Goal: Use online tool/utility: Utilize a website feature to perform a specific function

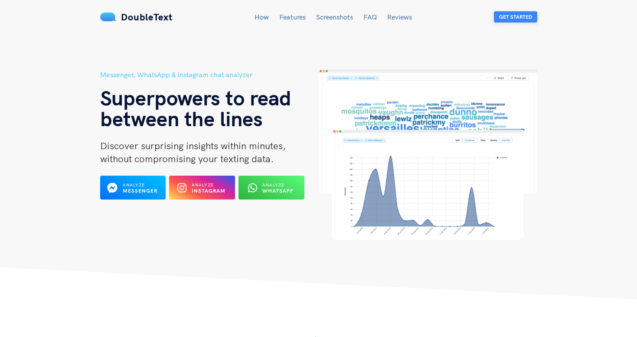
click at [519, 18] on button "Get Started" at bounding box center [515, 16] width 43 height 11
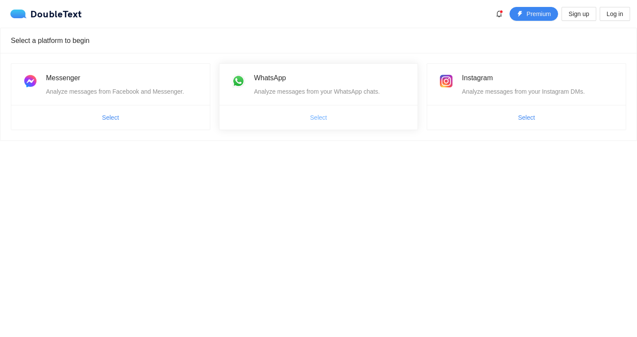
click at [320, 124] on button "Select" at bounding box center [318, 118] width 31 height 14
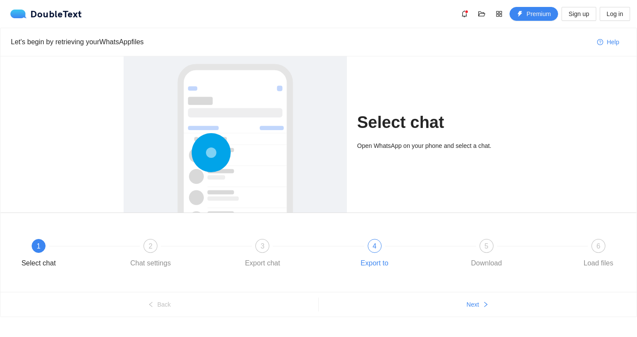
scroll to position [13, 0]
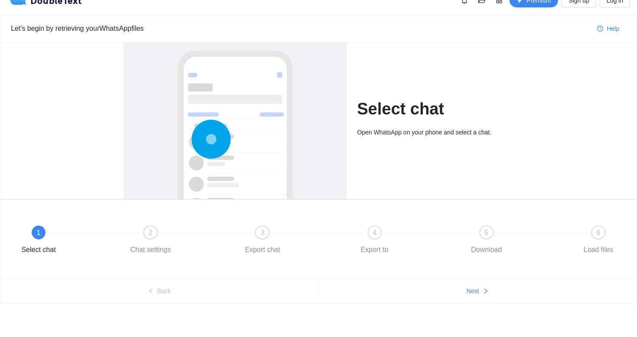
click at [287, 111] on div at bounding box center [235, 168] width 206 height 259
click at [146, 236] on div "2" at bounding box center [151, 233] width 14 height 14
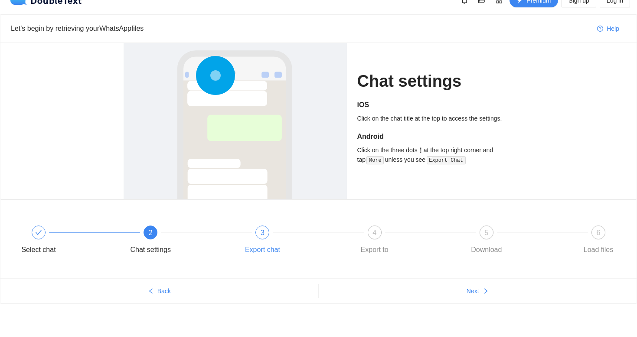
click at [264, 232] on span "3" at bounding box center [263, 232] width 4 height 7
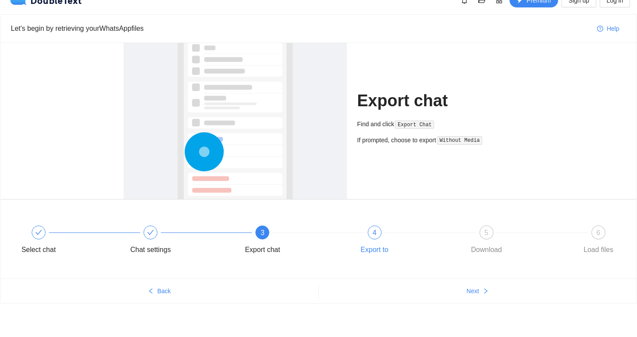
click at [379, 236] on div "4" at bounding box center [375, 233] width 14 height 14
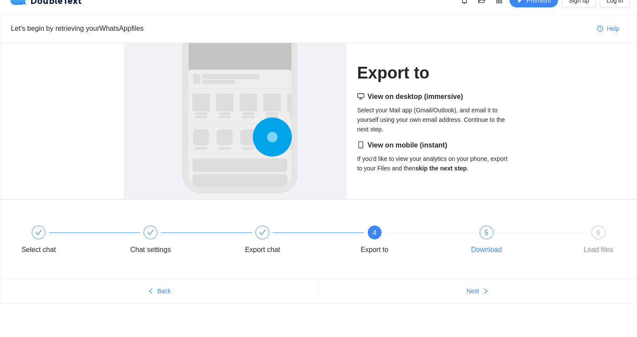
click at [485, 233] on span "5" at bounding box center [487, 232] width 4 height 7
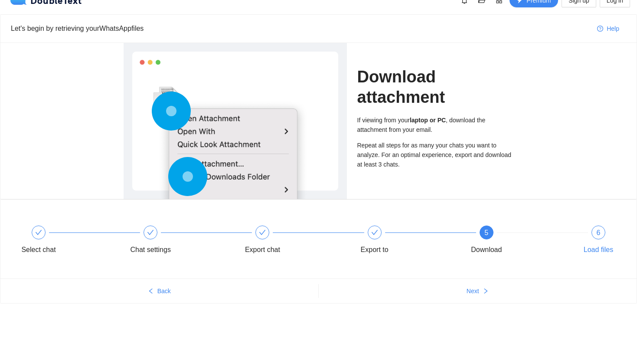
click at [598, 233] on span "6" at bounding box center [599, 232] width 4 height 7
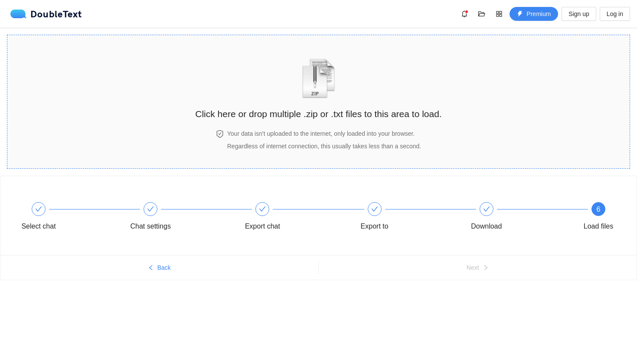
click at [323, 98] on img "zipOrTextIcon" at bounding box center [318, 79] width 40 height 40
click at [440, 129] on div "Your data isn't uploaded to the internet, only loaded into your browser. Regard…" at bounding box center [318, 140] width 250 height 22
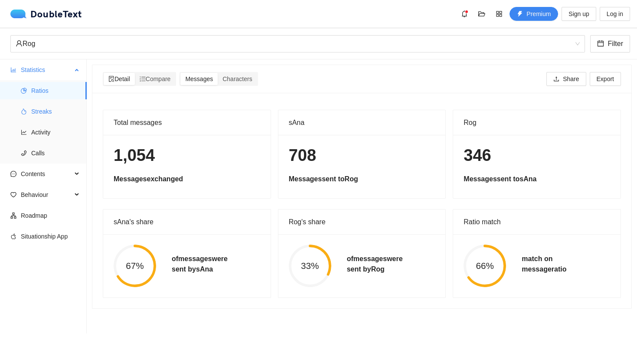
click at [52, 106] on span "Streaks" at bounding box center [55, 111] width 49 height 17
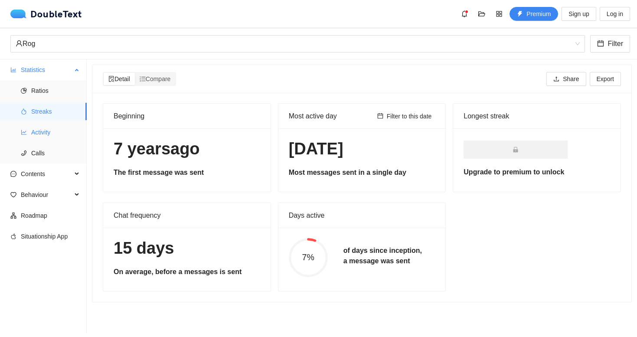
click at [50, 127] on span "Activity" at bounding box center [55, 132] width 49 height 17
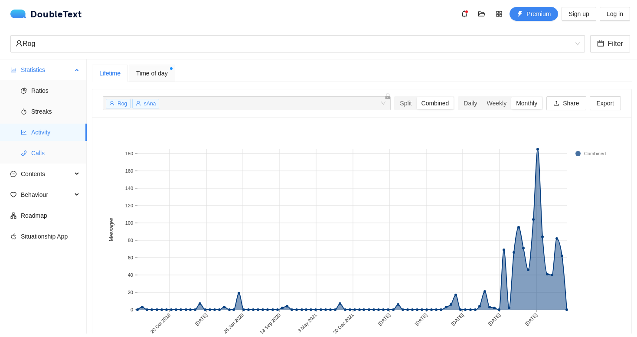
click at [44, 157] on span "Calls" at bounding box center [55, 152] width 49 height 17
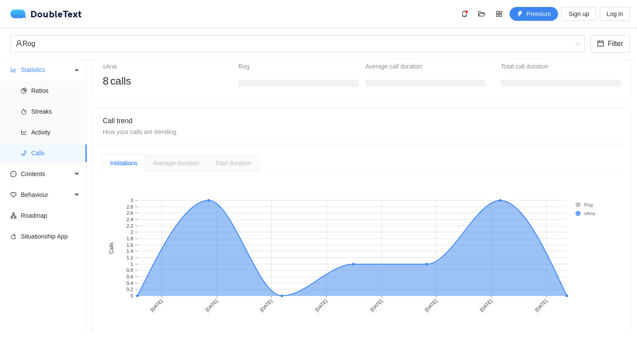
scroll to position [139, 0]
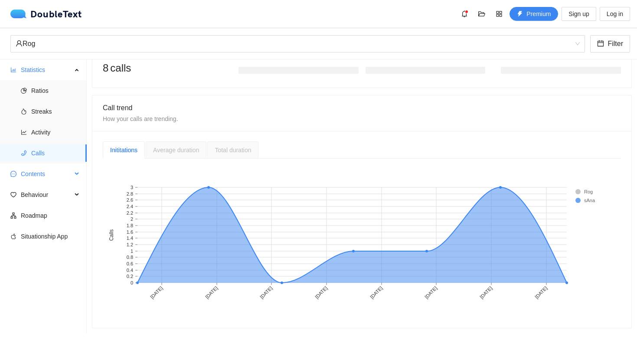
click at [45, 174] on span "Contents" at bounding box center [46, 173] width 51 height 17
click at [60, 195] on span "Word Cloud" at bounding box center [55, 194] width 49 height 17
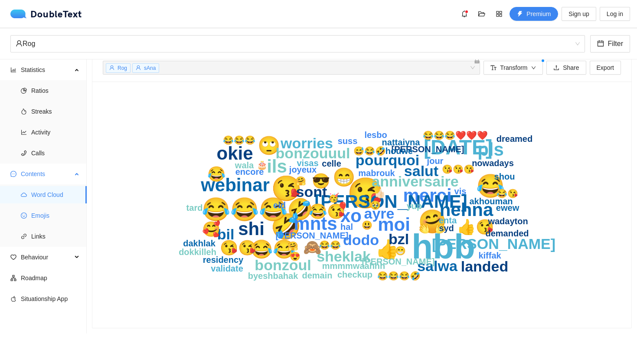
click at [49, 216] on span "Emojis" at bounding box center [55, 215] width 49 height 17
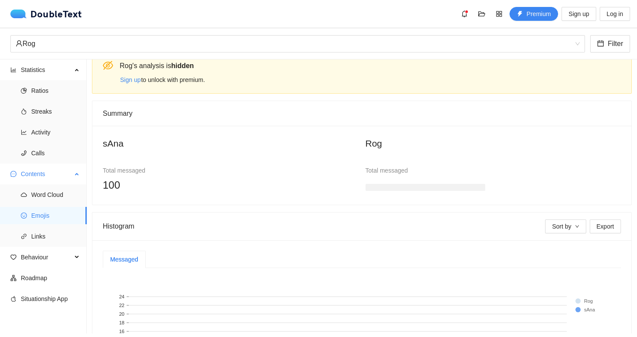
scroll to position [139, 0]
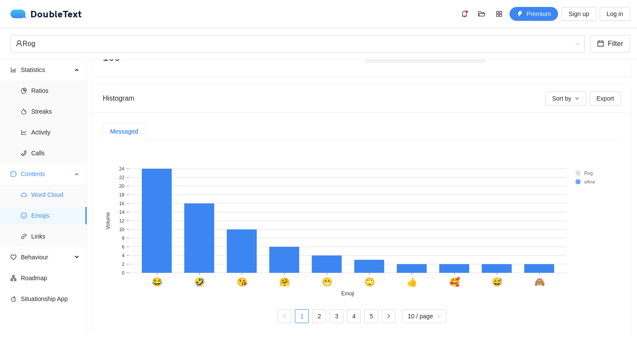
click at [50, 189] on span "Word Cloud" at bounding box center [55, 194] width 49 height 17
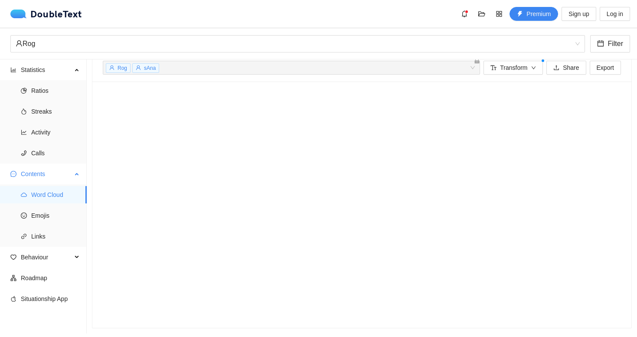
scroll to position [11, 0]
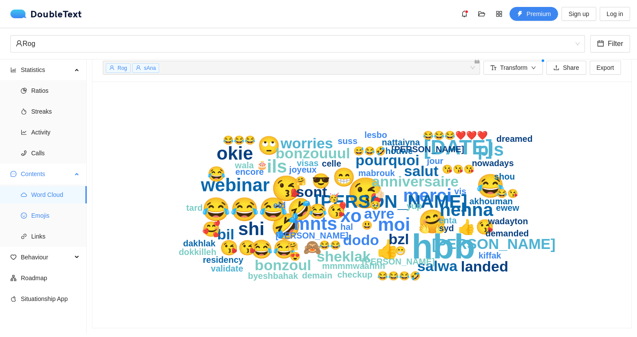
click at [44, 218] on span "Emojis" at bounding box center [55, 215] width 49 height 17
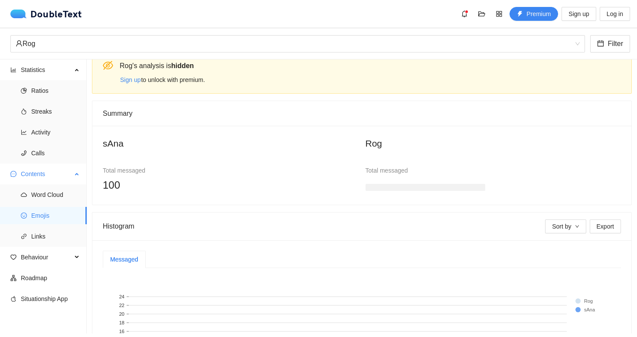
scroll to position [139, 0]
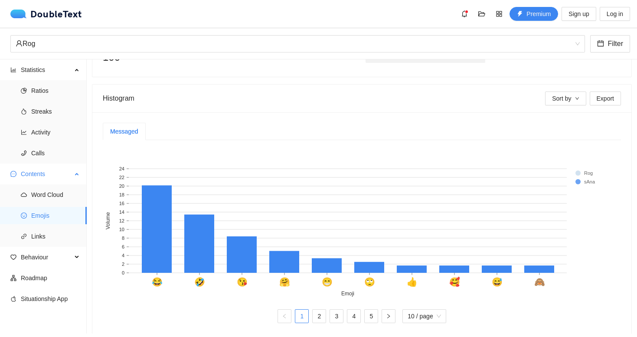
click at [44, 218] on span "Emojis" at bounding box center [55, 215] width 49 height 17
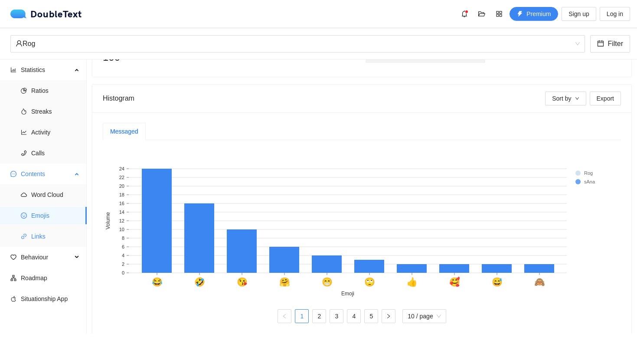
click at [45, 231] on span "Links" at bounding box center [55, 236] width 49 height 17
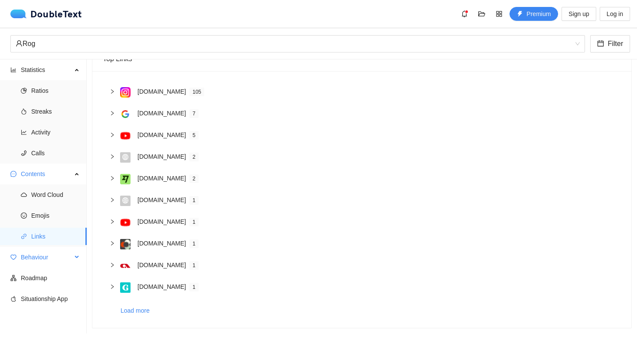
click at [44, 259] on span "Behaviour" at bounding box center [46, 257] width 51 height 17
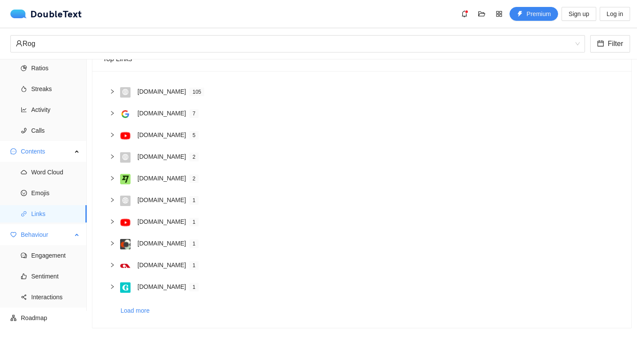
scroll to position [36, 0]
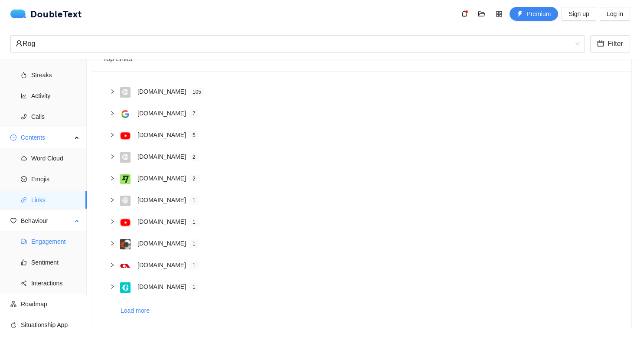
click at [49, 243] on span "Engagement" at bounding box center [55, 241] width 49 height 17
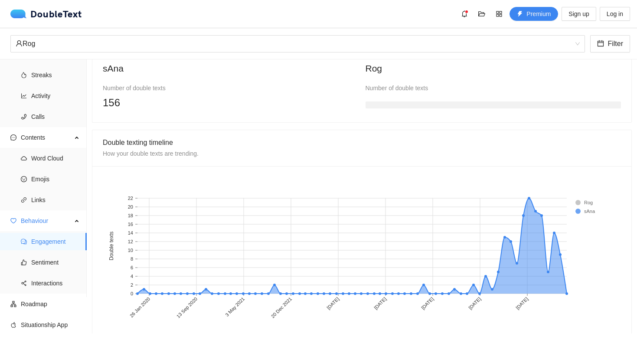
scroll to position [689, 0]
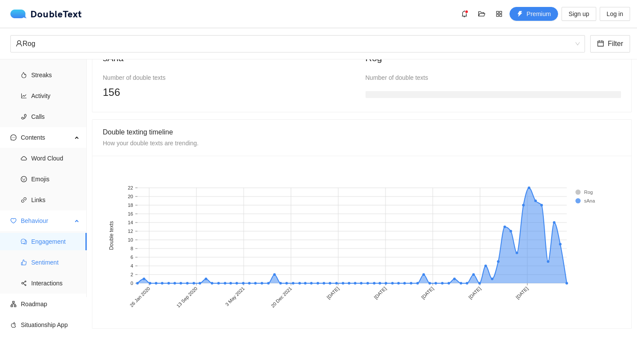
click at [56, 261] on span "Sentiment" at bounding box center [55, 262] width 49 height 17
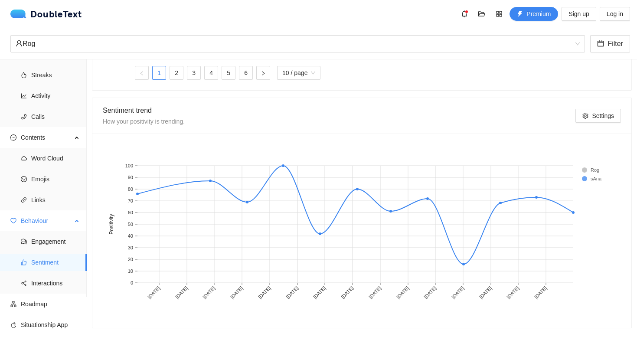
scroll to position [441, 0]
click at [49, 282] on span "Interactions" at bounding box center [55, 283] width 49 height 17
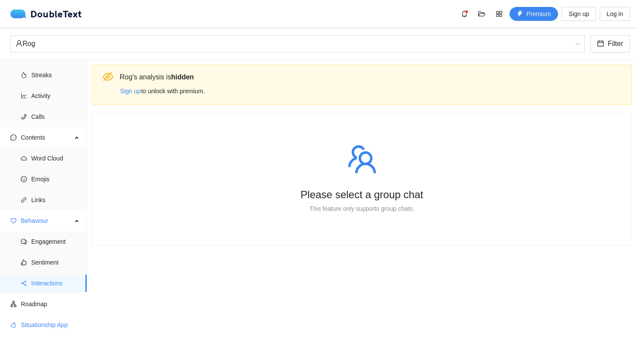
click at [43, 325] on span "Situationship App" at bounding box center [50, 324] width 59 height 17
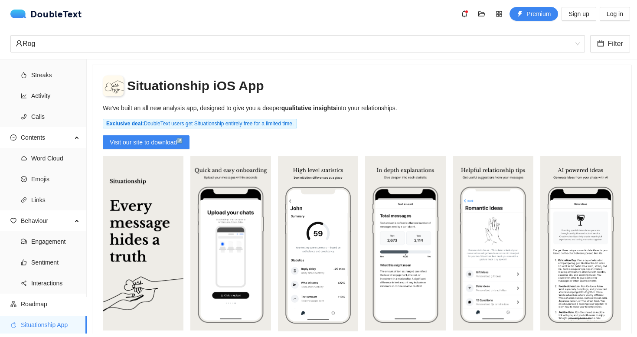
click at [43, 325] on span "Situationship App" at bounding box center [50, 324] width 59 height 17
click at [48, 162] on span "Word Cloud" at bounding box center [55, 158] width 49 height 17
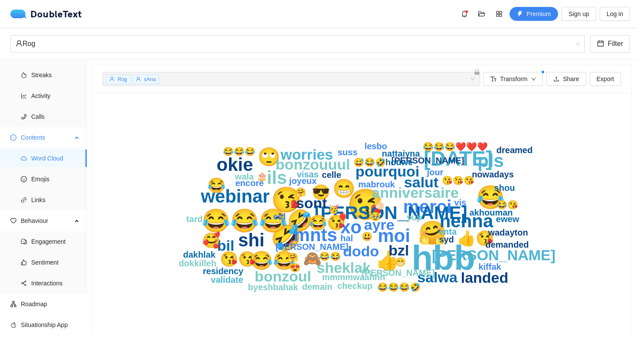
click at [47, 135] on span "Contents" at bounding box center [46, 137] width 51 height 17
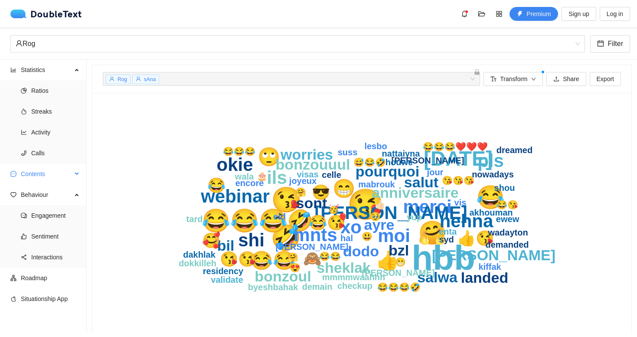
click at [39, 172] on span "Contents" at bounding box center [46, 173] width 51 height 17
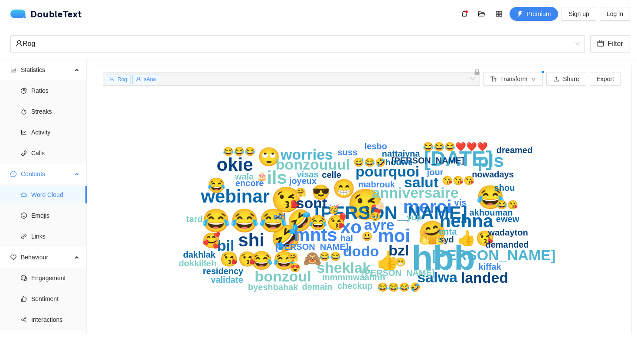
click at [77, 172] on div "Contents" at bounding box center [43, 173] width 87 height 17
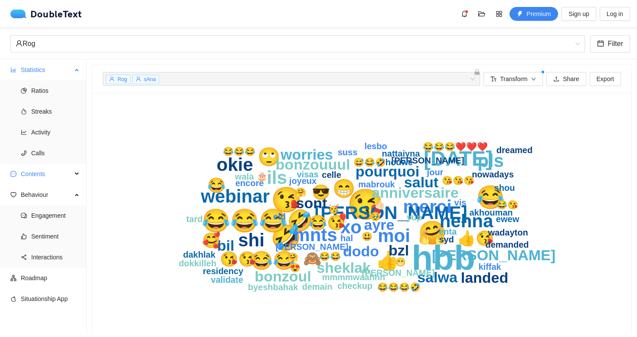
click at [75, 69] on icon at bounding box center [77, 69] width 4 height 0
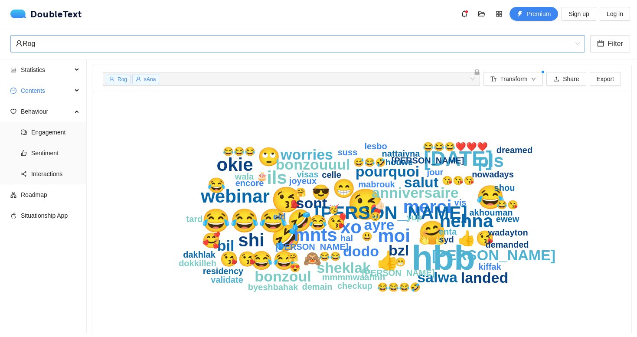
click at [234, 47] on div "Rog" at bounding box center [294, 44] width 557 height 16
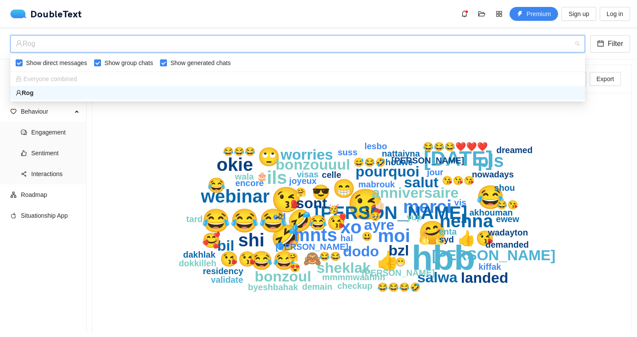
click at [234, 47] on div "Rog" at bounding box center [294, 44] width 557 height 16
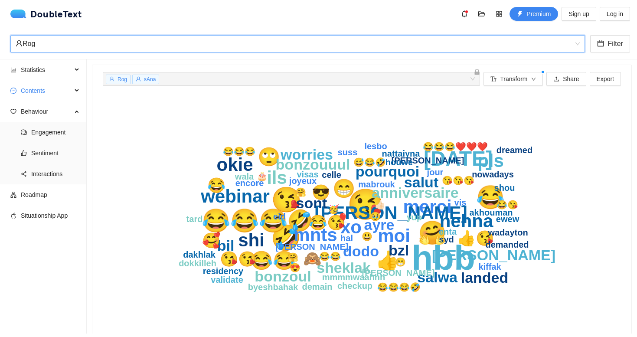
click at [185, 132] on icon "hbb 😘 😘 ‎ 🤣 🤗 😂😂😂 😂 🤣 ‎ [DATE] xo moi 😁 mnts 👍 😂😂 🙄 merci shi okie pls ils [PER…" at bounding box center [362, 216] width 518 height 226
